Goal: Task Accomplishment & Management: Use online tool/utility

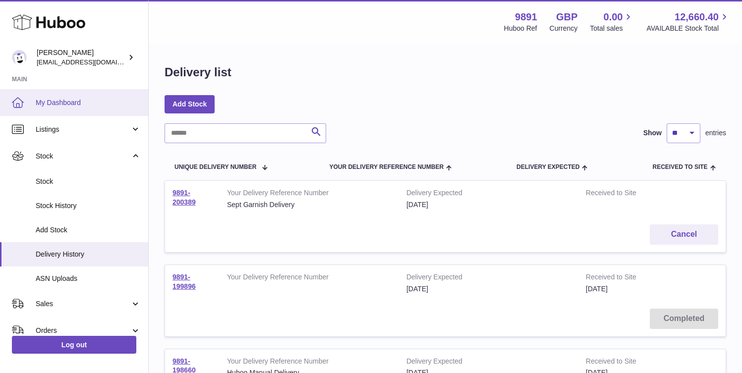
click at [80, 107] on link "My Dashboard" at bounding box center [74, 102] width 148 height 27
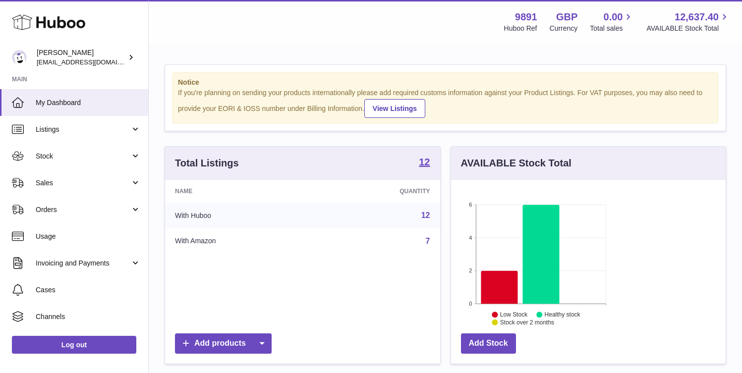
scroll to position [155, 179]
click at [57, 186] on span "Sales" at bounding box center [83, 182] width 95 height 9
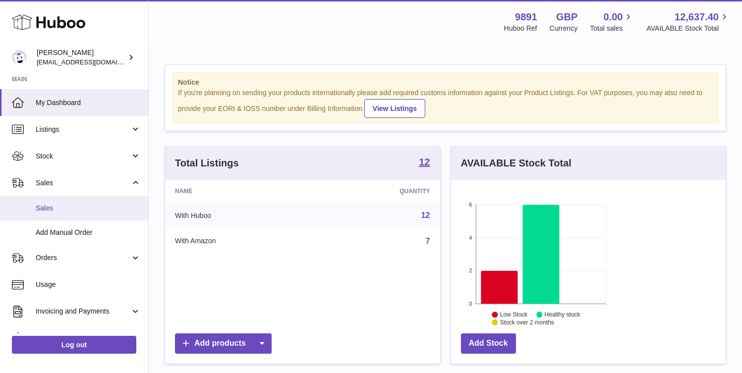
click at [86, 207] on span "Sales" at bounding box center [88, 208] width 105 height 9
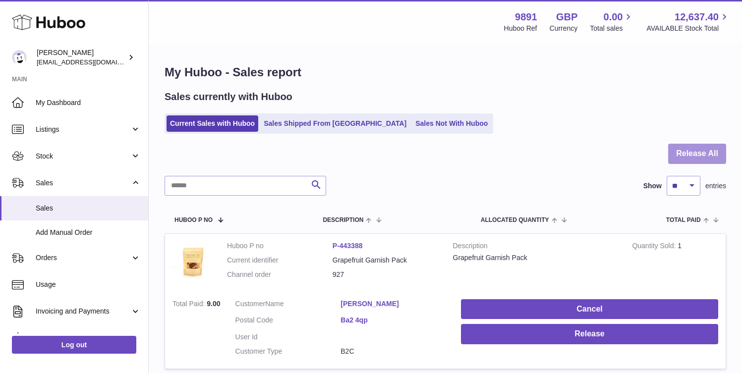
click at [699, 151] on button "Release All" at bounding box center [697, 154] width 58 height 20
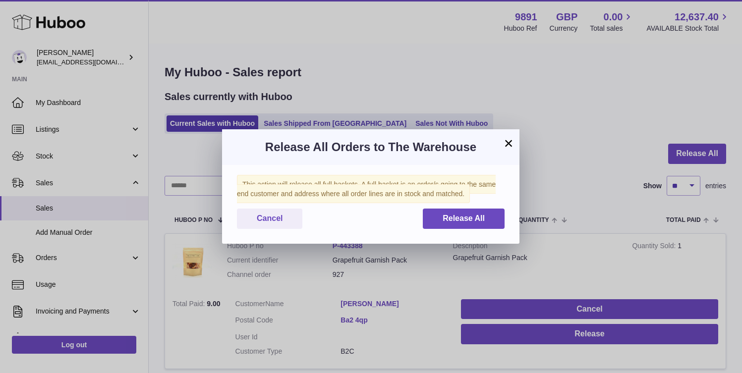
click at [478, 229] on div "This action will release all full baskets. A full basket is an order/s going to…" at bounding box center [370, 204] width 297 height 79
click at [476, 217] on span "Release All" at bounding box center [464, 218] width 42 height 8
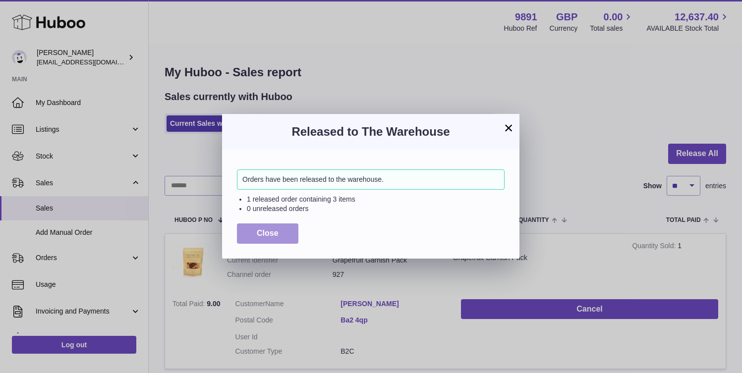
click at [280, 233] on button "Close" at bounding box center [267, 234] width 61 height 20
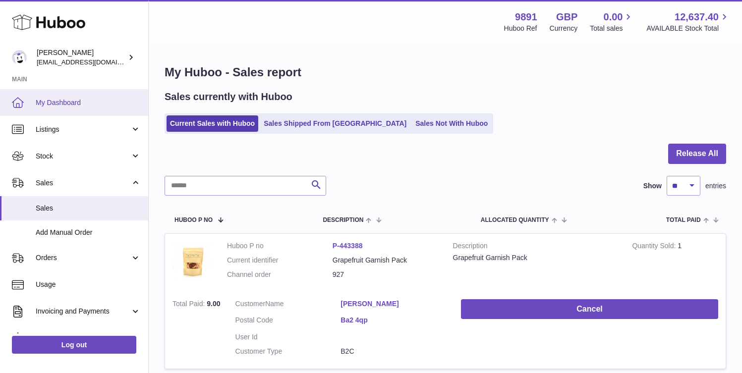
click at [56, 101] on span "My Dashboard" at bounding box center [88, 102] width 105 height 9
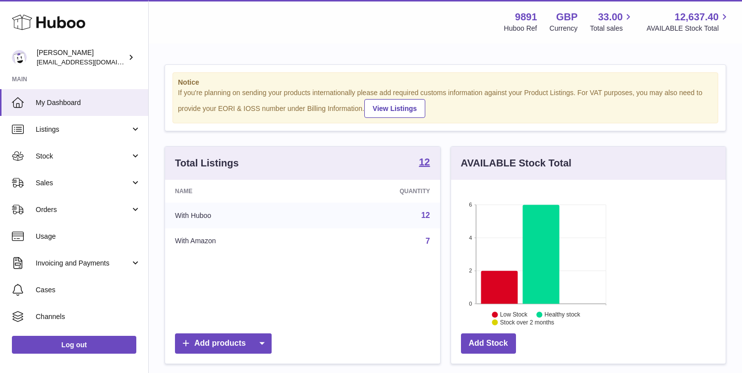
scroll to position [155, 179]
click at [67, 106] on span "My Dashboard" at bounding box center [88, 102] width 105 height 9
